Goal: Check status: Check status

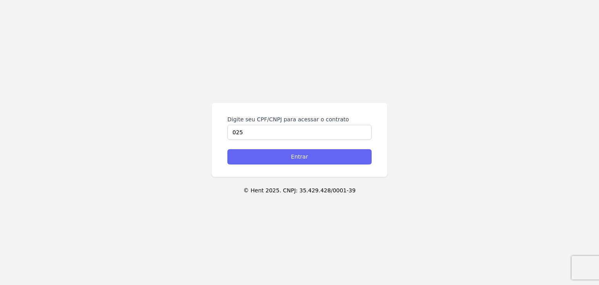
type input "025.674.350-93"
click at [272, 157] on input "Entrar" at bounding box center [299, 156] width 144 height 15
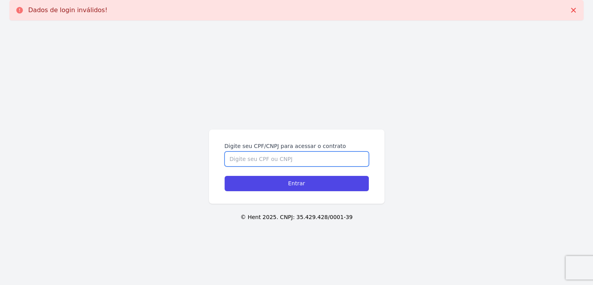
click at [276, 158] on input "Digite seu CPF/CNPJ para acessar o contrato" at bounding box center [297, 158] width 144 height 15
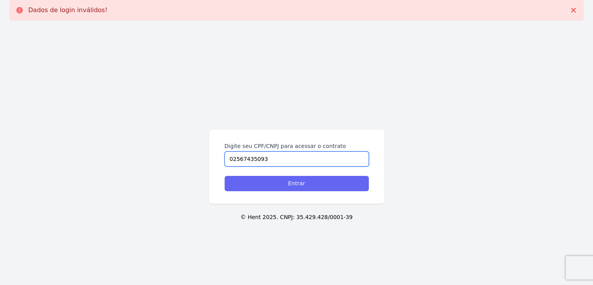
type input "02567435093"
click at [290, 181] on input "Entrar" at bounding box center [297, 183] width 144 height 15
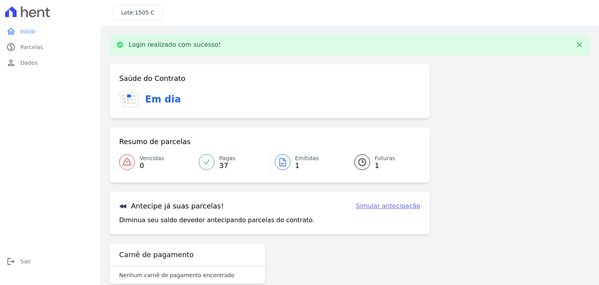
click at [223, 159] on span "Pagas" at bounding box center [227, 158] width 16 height 8
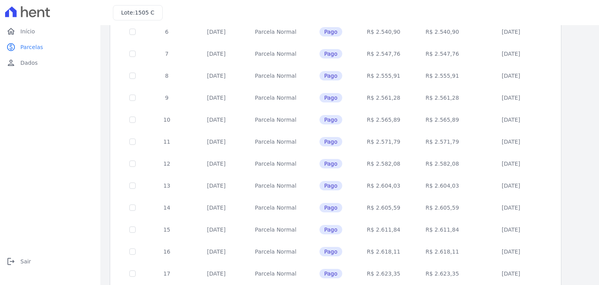
scroll to position [306, 0]
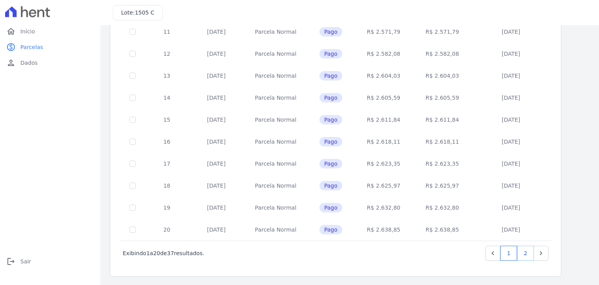
click at [528, 249] on link "2" at bounding box center [525, 252] width 17 height 15
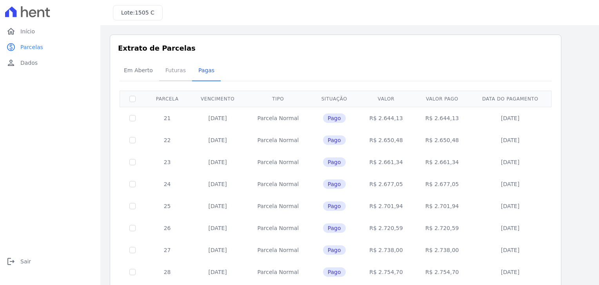
click at [170, 68] on span "Futuras" at bounding box center [176, 70] width 30 height 16
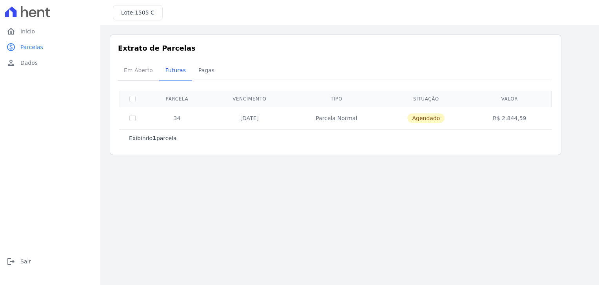
click at [136, 71] on span "Em Aberto" at bounding box center [138, 70] width 38 height 16
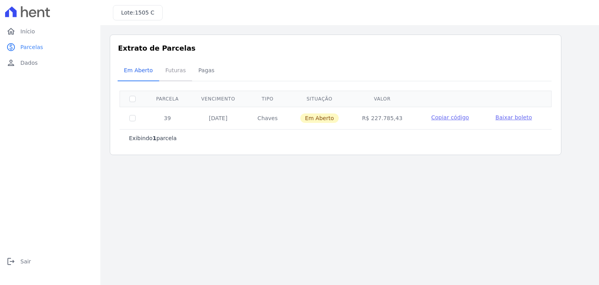
click at [172, 72] on span "Futuras" at bounding box center [176, 70] width 30 height 16
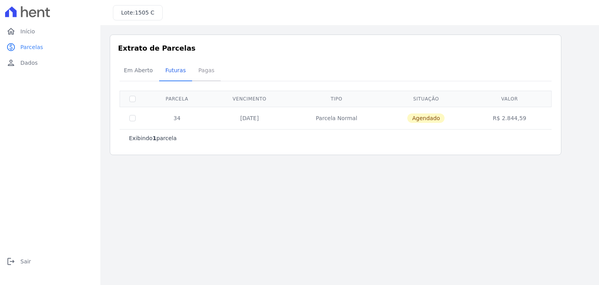
click at [203, 74] on span "Pagas" at bounding box center [206, 70] width 25 height 16
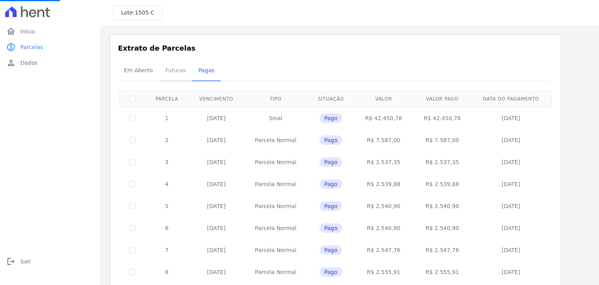
click at [174, 72] on span "Futuras" at bounding box center [176, 70] width 30 height 16
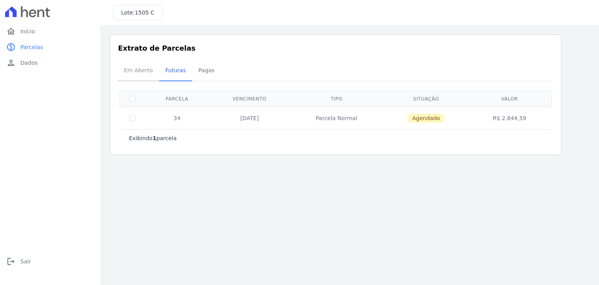
click at [139, 73] on span "Em Aberto" at bounding box center [138, 70] width 38 height 16
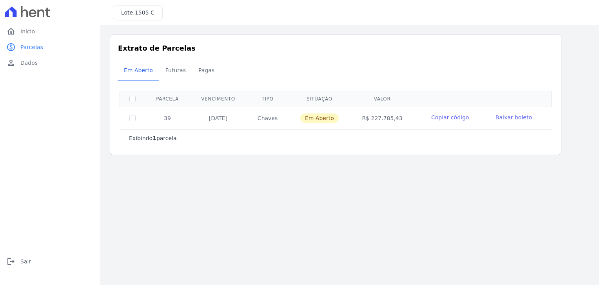
drag, startPoint x: 205, startPoint y: 118, endPoint x: 234, endPoint y: 118, distance: 28.2
click at [234, 118] on td "[DATE]" at bounding box center [218, 118] width 57 height 22
click at [211, 118] on td "[DATE]" at bounding box center [218, 118] width 57 height 22
click at [166, 70] on span "Futuras" at bounding box center [176, 70] width 30 height 16
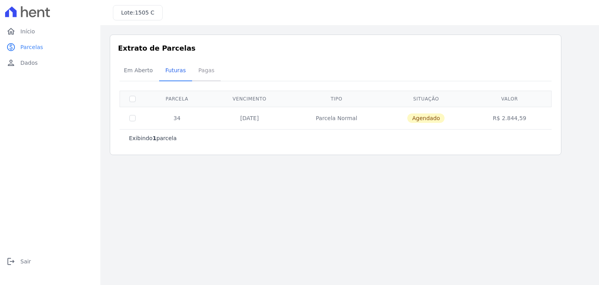
click at [201, 71] on span "Pagas" at bounding box center [206, 70] width 25 height 16
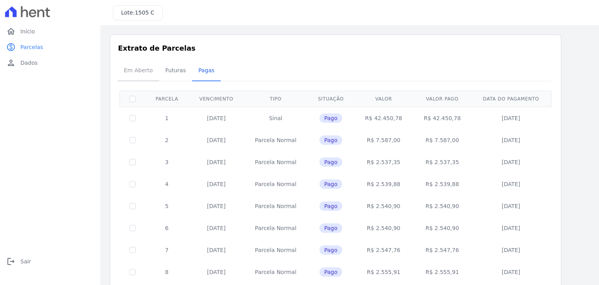
click at [142, 71] on span "Em Aberto" at bounding box center [138, 70] width 38 height 16
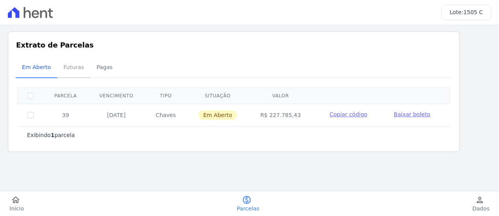
click at [73, 73] on span "Futuras" at bounding box center [74, 67] width 30 height 16
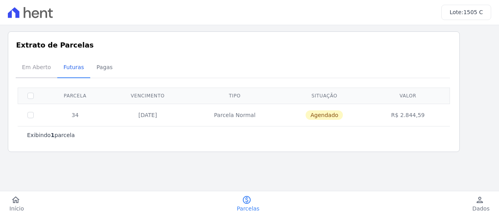
click at [33, 67] on span "Em Aberto" at bounding box center [36, 67] width 38 height 16
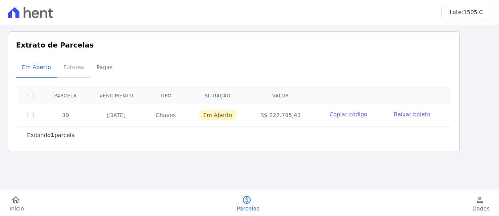
click at [72, 71] on span "Futuras" at bounding box center [74, 67] width 30 height 16
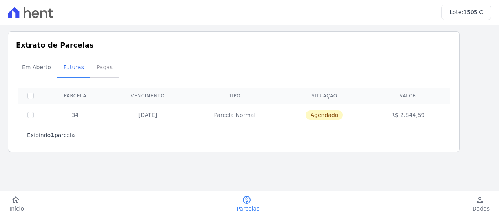
click at [99, 67] on span "Pagas" at bounding box center [104, 67] width 25 height 16
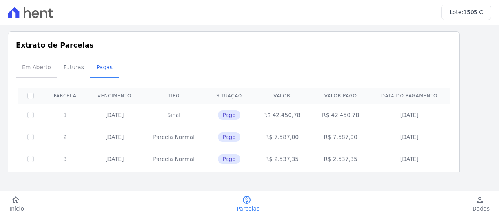
click at [46, 69] on span "Em Aberto" at bounding box center [36, 67] width 38 height 16
